Goal: Information Seeking & Learning: Learn about a topic

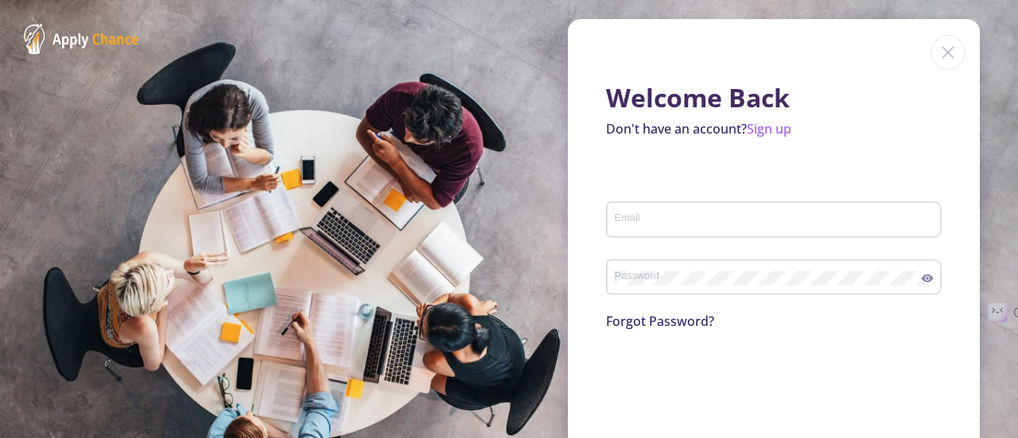
click at [930, 47] on img at bounding box center [947, 52] width 35 height 35
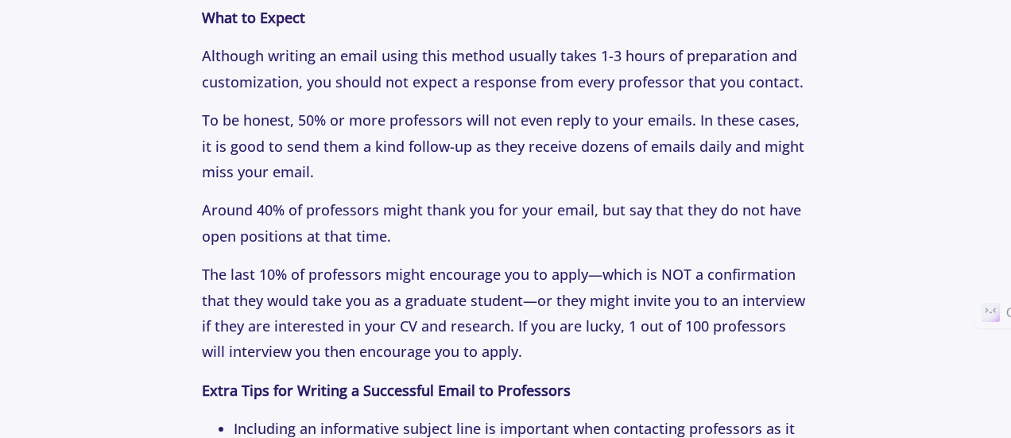
scroll to position [4464, 0]
